Goal: Communication & Community: Answer question/provide support

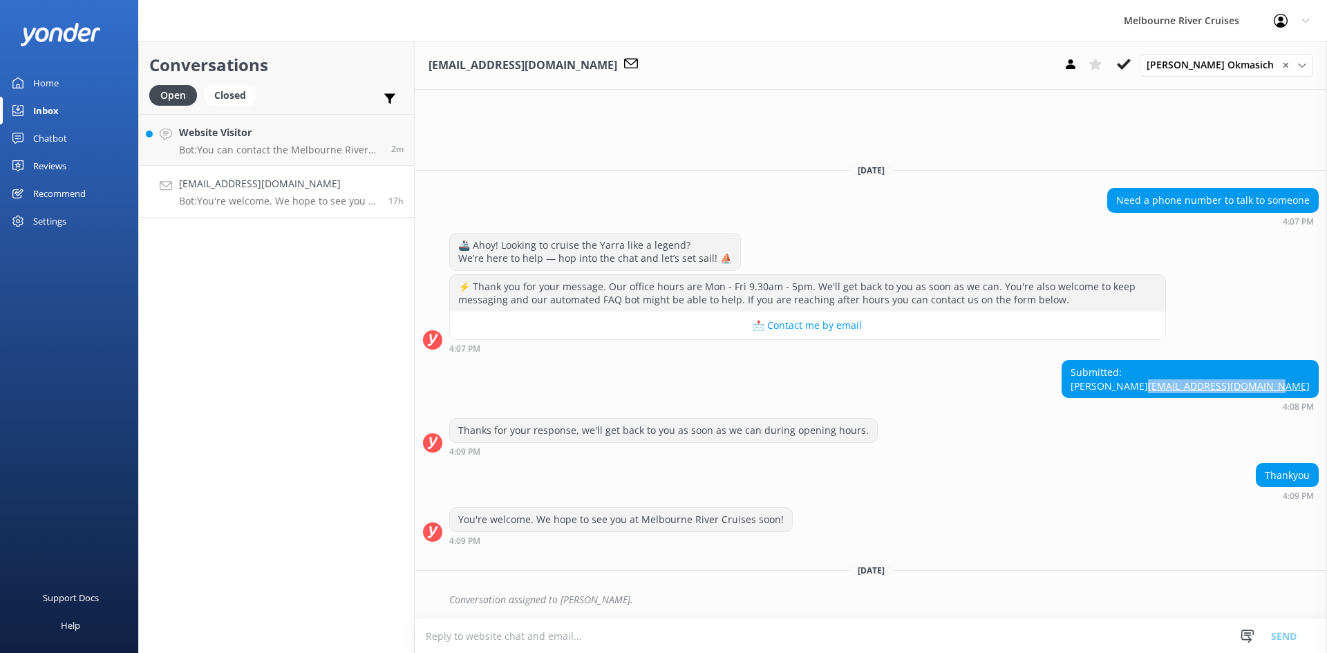
drag, startPoint x: 1310, startPoint y: 386, endPoint x: 1191, endPoint y: 391, distance: 119.7
click at [1191, 391] on div "Submitted: [PERSON_NAME] [EMAIL_ADDRESS][DOMAIN_NAME]" at bounding box center [1190, 379] width 256 height 37
copy link "[EMAIL_ADDRESS][DOMAIN_NAME]"
click at [917, 421] on div "Thanks for your response, we'll get back to you as soon as we can during openin…" at bounding box center [871, 437] width 912 height 38
click at [328, 189] on h4 "[EMAIL_ADDRESS][DOMAIN_NAME]" at bounding box center [278, 183] width 199 height 15
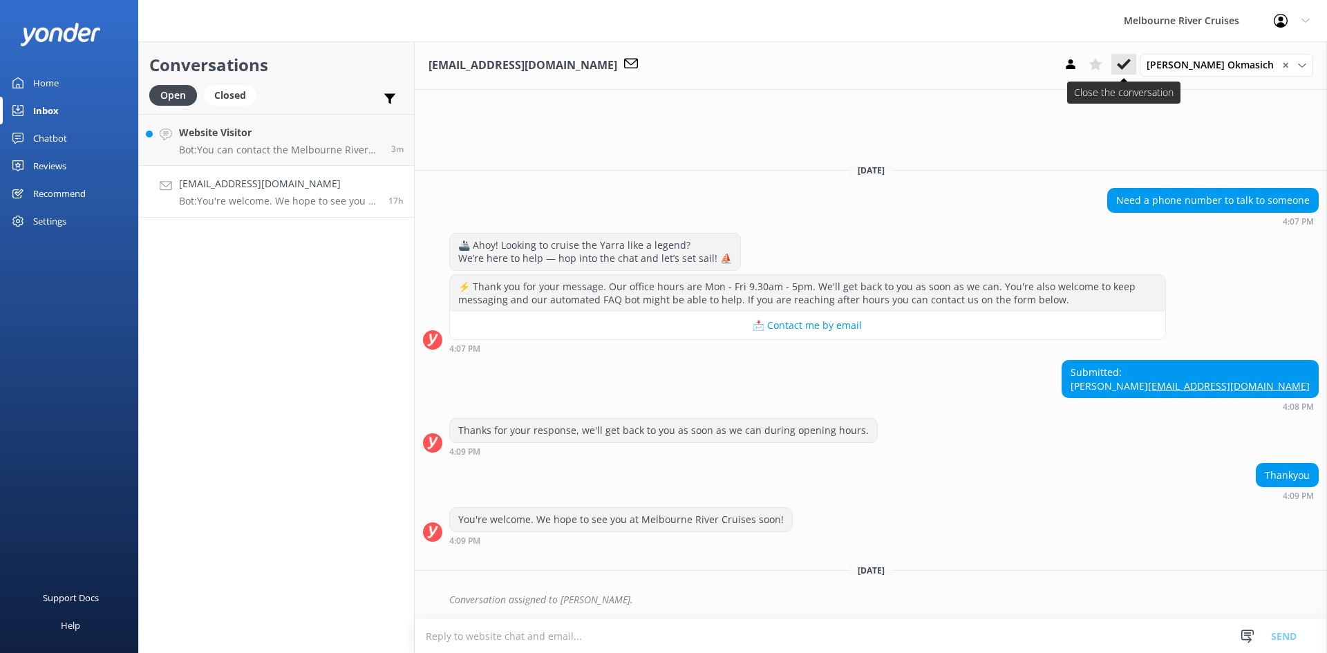
click at [1131, 59] on icon at bounding box center [1124, 64] width 14 height 14
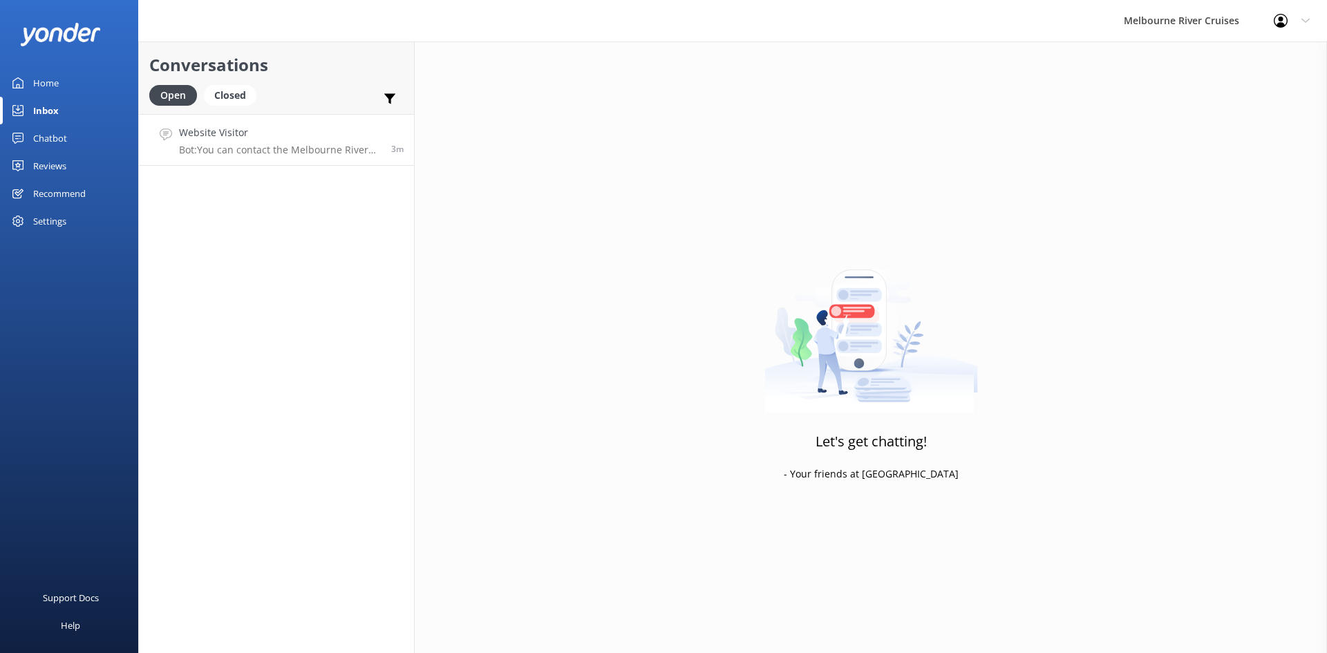
click at [344, 145] on p "Bot: You can contact the Melbourne River Cruises team by emailing [EMAIL_ADDRES…" at bounding box center [280, 150] width 202 height 12
